Goal: Transaction & Acquisition: Purchase product/service

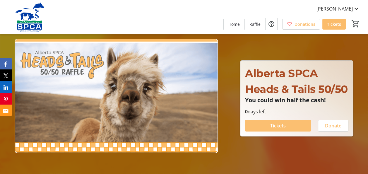
click at [280, 129] on span "Tickets" at bounding box center [278, 125] width 16 height 7
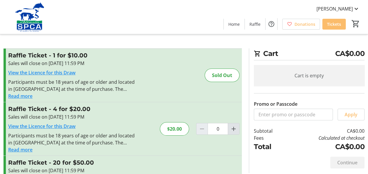
click at [234, 128] on mat-icon "Increment by one" at bounding box center [233, 128] width 7 height 7
type input "1"
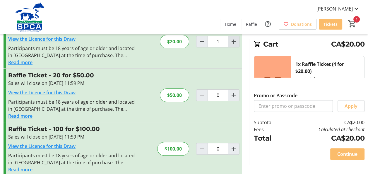
scroll to position [87, 0]
click at [354, 154] on span "Continue" at bounding box center [347, 153] width 20 height 7
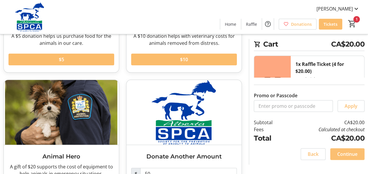
scroll to position [117, 0]
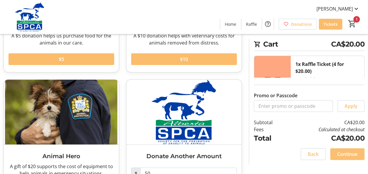
click at [351, 154] on span "Continue" at bounding box center [347, 153] width 20 height 7
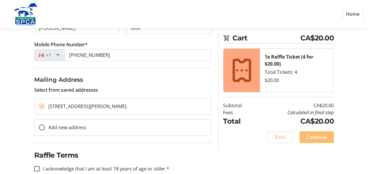
scroll to position [126, 0]
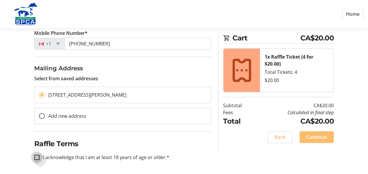
click at [36, 157] on input "I acknowledge that I am at least 18 years of age or older.*" at bounding box center [36, 156] width 5 height 5
checkbox input "true"
click at [320, 135] on span "Continue" at bounding box center [316, 136] width 20 height 7
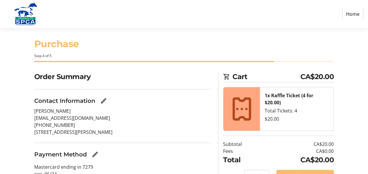
scroll to position [35, 0]
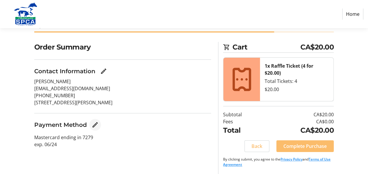
click at [95, 123] on mat-icon "Edit Payment Method" at bounding box center [95, 124] width 7 height 7
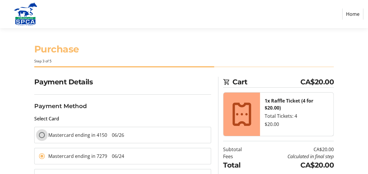
click at [42, 133] on input "Mastercard ending in 4150 06/26" at bounding box center [42, 135] width 6 height 6
radio input "true"
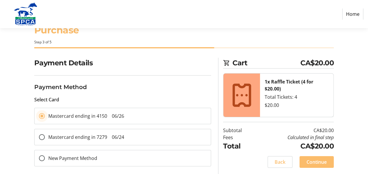
scroll to position [23, 0]
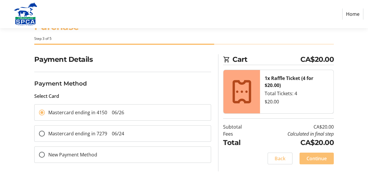
click at [325, 156] on span "Continue" at bounding box center [316, 158] width 20 height 7
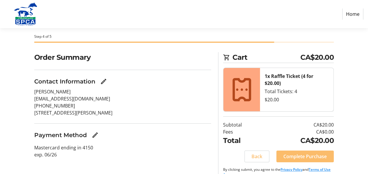
scroll to position [35, 0]
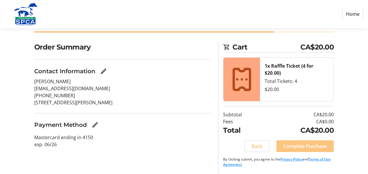
click at [320, 145] on span "Complete Purchase" at bounding box center [304, 146] width 43 height 7
